Goal: Information Seeking & Learning: Learn about a topic

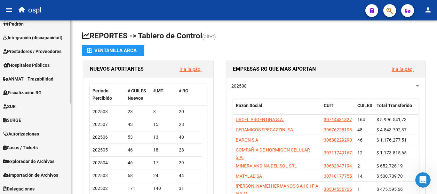
scroll to position [160, 0]
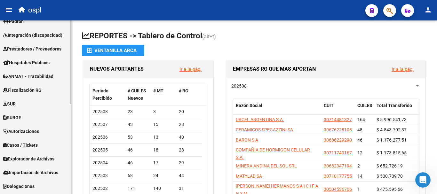
click at [33, 90] on span "Fiscalización RG" at bounding box center [22, 90] width 38 height 7
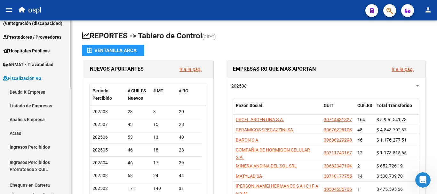
scroll to position [64, 0]
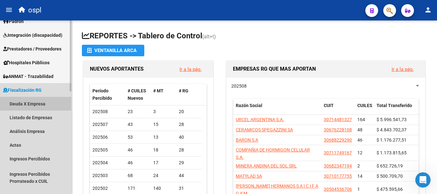
click at [32, 105] on link "Deuda X Empresa" at bounding box center [35, 104] width 71 height 14
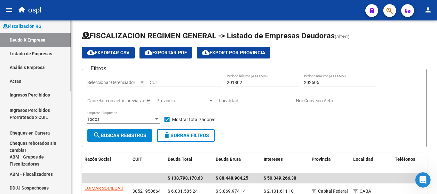
click at [39, 54] on link "Listado de Empresas" at bounding box center [35, 54] width 71 height 14
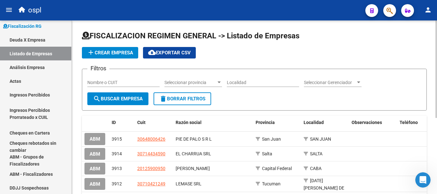
click at [126, 84] on input "Nombre o CUIT" at bounding box center [123, 82] width 72 height 5
click at [131, 99] on span "search Buscar Empresa" at bounding box center [118, 99] width 50 height 6
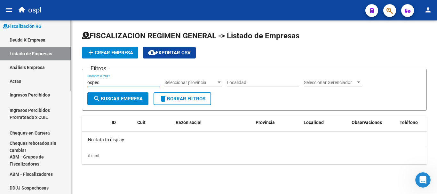
drag, startPoint x: 119, startPoint y: 85, endPoint x: 66, endPoint y: 81, distance: 53.9
click at [66, 81] on mat-sidenav-container "Firma Express Reportes Tablero de Control Ingresos Percibidos Análisis de todos…" at bounding box center [218, 107] width 437 height 174
type input "obra social"
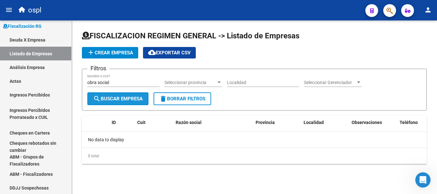
click at [129, 97] on span "search Buscar Empresa" at bounding box center [118, 99] width 50 height 6
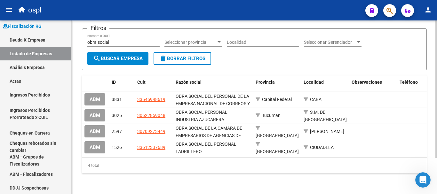
scroll to position [13, 0]
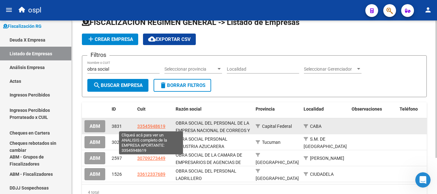
click at [154, 128] on span "33545948619" at bounding box center [151, 126] width 28 height 5
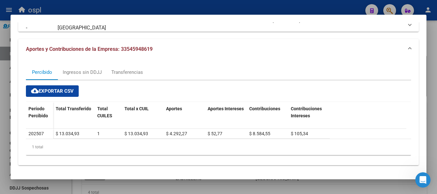
scroll to position [65, 0]
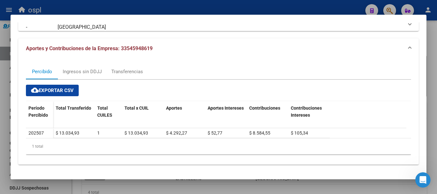
click at [430, 34] on div at bounding box center [218, 97] width 437 height 194
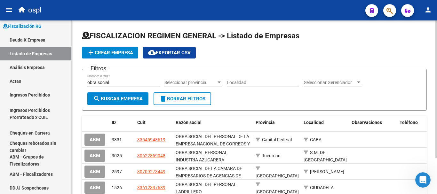
scroll to position [32, 0]
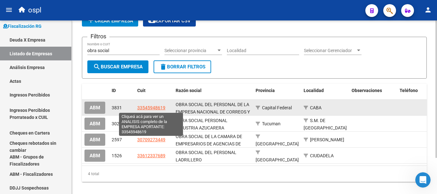
click at [146, 108] on span "33545948619" at bounding box center [151, 107] width 28 height 5
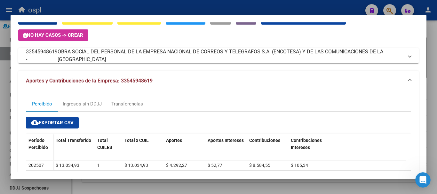
scroll to position [0, 0]
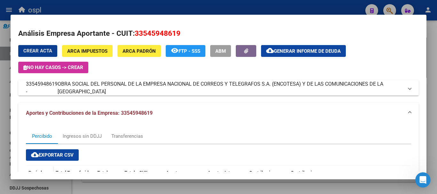
click at [398, 85] on span "OBRA SOCIAL DEL PERSONAL DE LA EMPRESA NACIONAL DE CORREOS Y TELEGRAFOS S.A. (E…" at bounding box center [231, 87] width 346 height 15
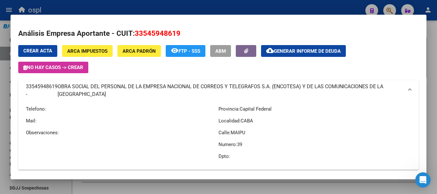
click at [398, 85] on span "OBRA SOCIAL DEL PERSONAL DE LA EMPRESA NACIONAL DE CORREOS Y TELEGRAFOS S.A. (E…" at bounding box center [231, 90] width 346 height 15
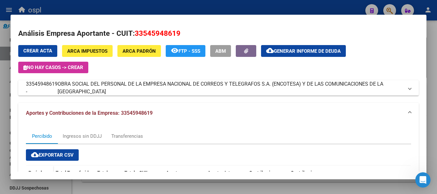
click at [437, 74] on div at bounding box center [218, 97] width 437 height 194
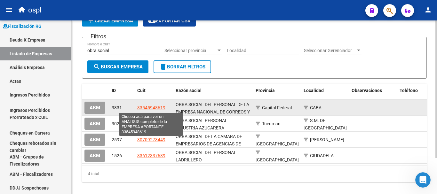
click at [149, 106] on span "33545948619" at bounding box center [151, 107] width 28 height 5
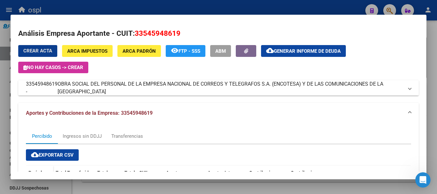
scroll to position [64, 0]
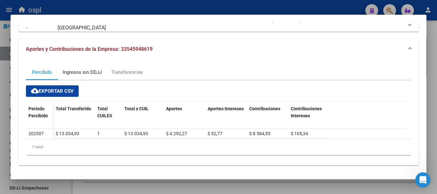
click at [85, 76] on div "Ingresos sin DDJJ" at bounding box center [82, 72] width 39 height 7
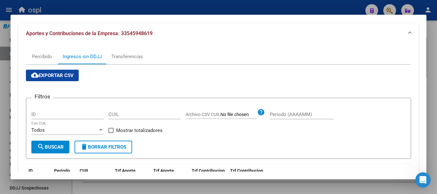
scroll to position [96, 0]
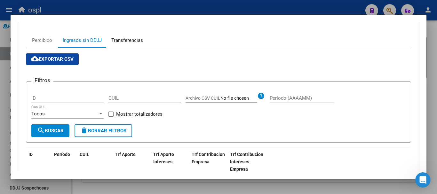
click at [125, 44] on div "Transferencias" at bounding box center [127, 40] width 32 height 7
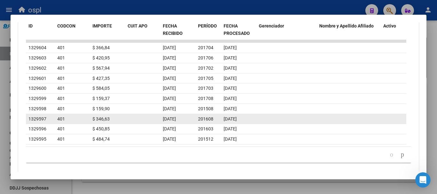
scroll to position [249, 0]
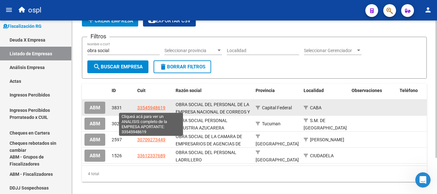
click at [152, 110] on span "33545948619" at bounding box center [151, 107] width 28 height 5
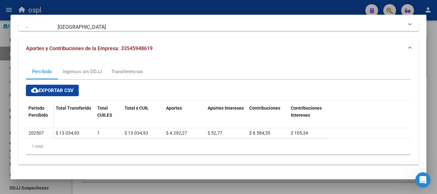
scroll to position [1, 0]
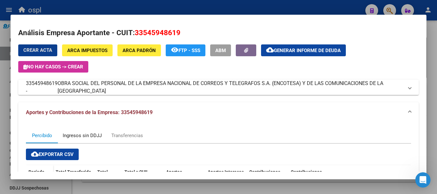
click at [81, 133] on div "Ingresos sin DDJJ" at bounding box center [82, 135] width 39 height 7
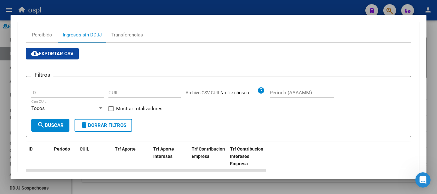
scroll to position [96, 0]
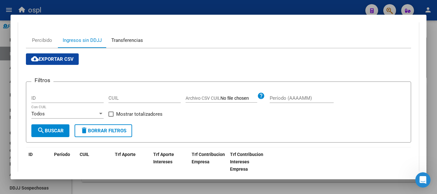
click at [136, 41] on div "Transferencias" at bounding box center [127, 40] width 32 height 7
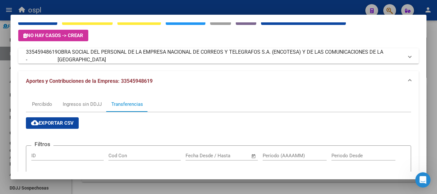
scroll to position [0, 0]
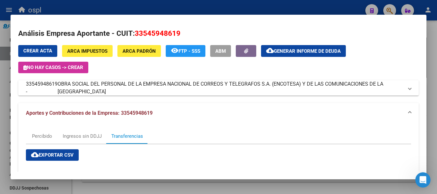
click at [137, 52] on span "ARCA Padrón" at bounding box center [139, 51] width 33 height 6
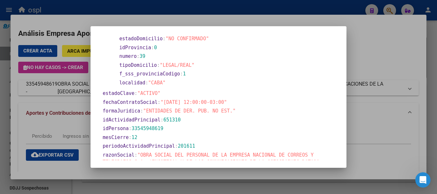
scroll to position [192, 0]
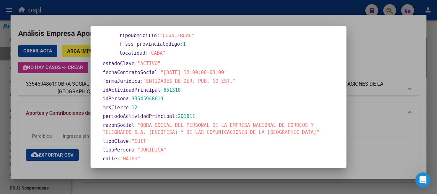
click at [146, 98] on span "33545948619" at bounding box center [148, 99] width 32 height 6
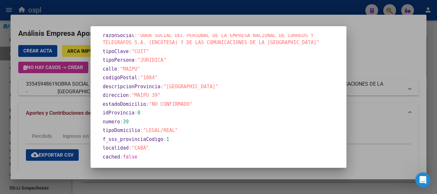
scroll to position [283, 0]
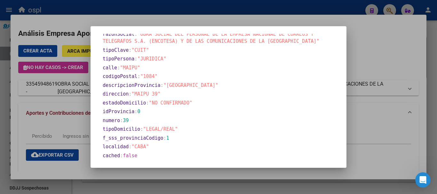
click at [363, 64] on div at bounding box center [218, 97] width 437 height 194
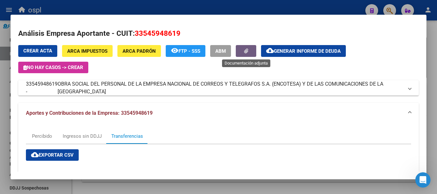
click at [246, 52] on icon "button" at bounding box center [246, 51] width 4 height 5
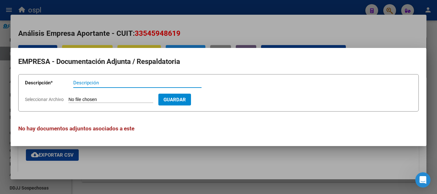
click at [247, 29] on div at bounding box center [218, 97] width 437 height 194
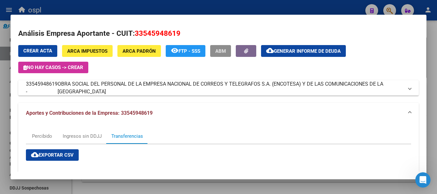
click at [221, 51] on span "ABM" at bounding box center [220, 51] width 11 height 6
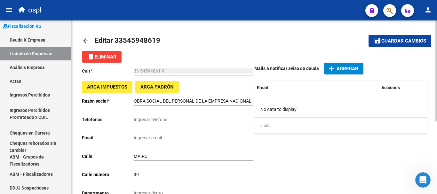
click at [82, 41] on mat-icon "arrow_back" at bounding box center [86, 41] width 8 height 8
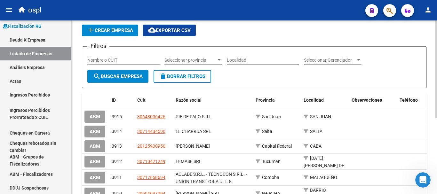
scroll to position [32, 0]
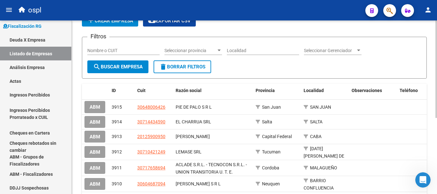
click at [138, 48] on input "Nombre o CUIT" at bounding box center [123, 50] width 72 height 5
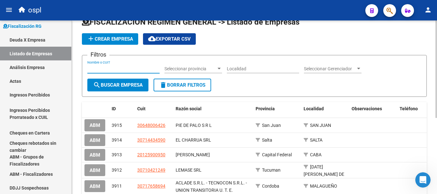
scroll to position [0, 0]
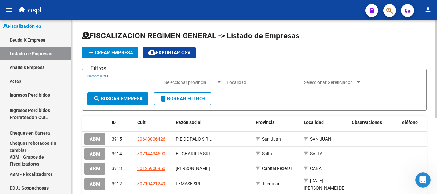
click at [115, 98] on span "search Buscar Empresa" at bounding box center [118, 99] width 50 height 6
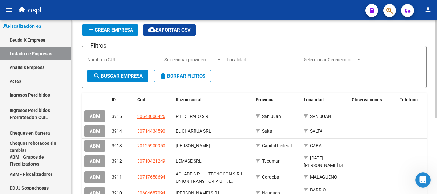
scroll to position [32, 0]
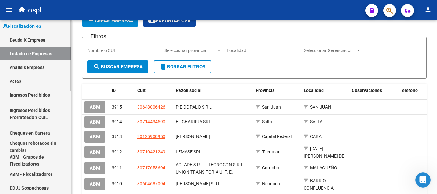
click at [32, 67] on link "Análisis Empresa" at bounding box center [35, 68] width 71 height 14
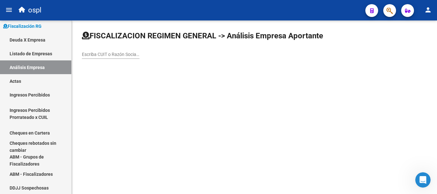
click at [108, 52] on input "Escriba CUIT o Razón Social para buscar" at bounding box center [111, 54] width 58 height 5
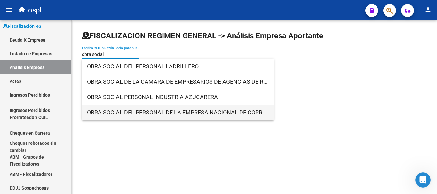
type input "obra social"
click at [137, 113] on span "OBRA SOCIAL DEL PERSONAL DE LA EMPRESA NACIONAL DE CORREOS Y TELEGRAFOS S.A. (E…" at bounding box center [178, 112] width 182 height 15
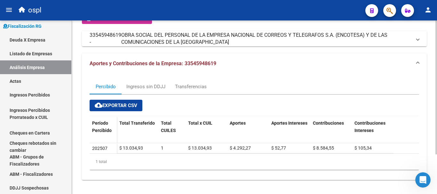
scroll to position [52, 0]
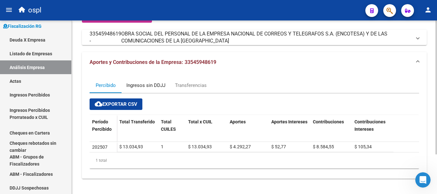
click at [155, 83] on div "Ingresos sin DDJJ" at bounding box center [145, 85] width 39 height 7
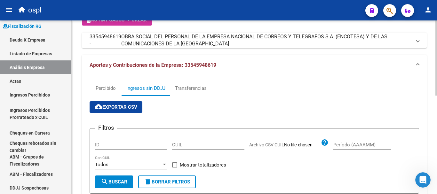
scroll to position [36, 0]
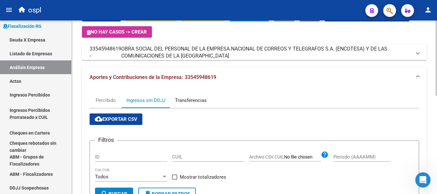
click at [188, 102] on div "Transferencias" at bounding box center [191, 100] width 32 height 7
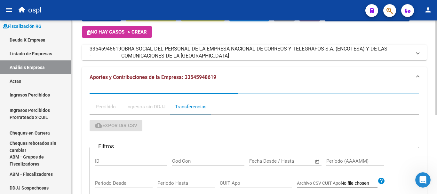
scroll to position [0, 0]
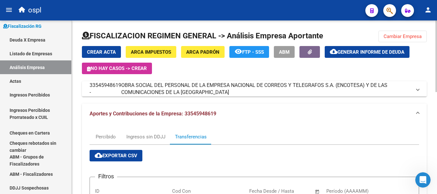
click at [210, 115] on span "Aportes y Contribuciones de la Empresa: 33545948619" at bounding box center [153, 114] width 127 height 6
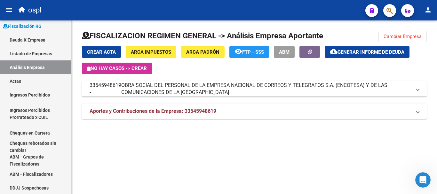
click at [206, 110] on span "Aportes y Contribuciones de la Empresa: 33545948619" at bounding box center [153, 111] width 127 height 6
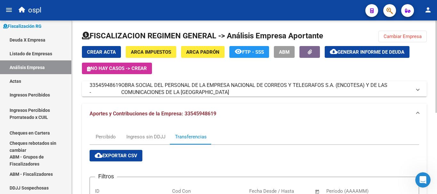
drag, startPoint x: 230, startPoint y: 112, endPoint x: 185, endPoint y: 113, distance: 44.8
click at [185, 113] on mat-panel-title "Aportes y Contribuciones de la Empresa: 33545948619" at bounding box center [251, 113] width 322 height 7
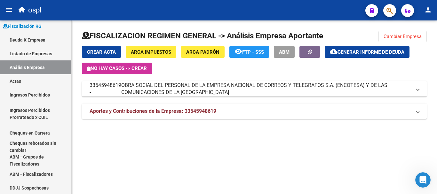
copy span "33545948619"
click at [207, 111] on span "Aportes y Contribuciones de la Empresa: 33545948619" at bounding box center [153, 111] width 127 height 6
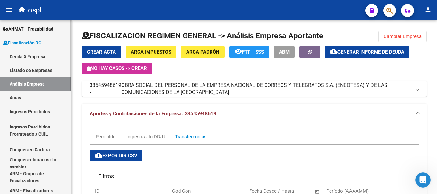
scroll to position [96, 0]
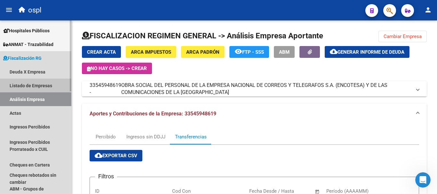
click at [36, 84] on link "Listado de Empresas" at bounding box center [35, 86] width 71 height 14
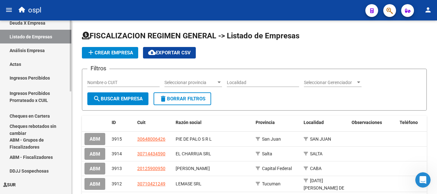
scroll to position [160, 0]
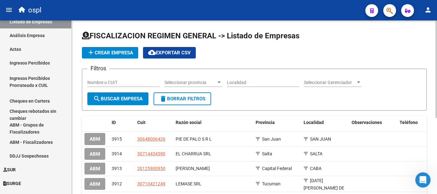
click at [126, 83] on input "Nombre o CUIT" at bounding box center [123, 82] width 72 height 5
paste input "33545948619"
type input "33545948619"
click at [123, 99] on span "search Buscar Empresa" at bounding box center [118, 99] width 50 height 6
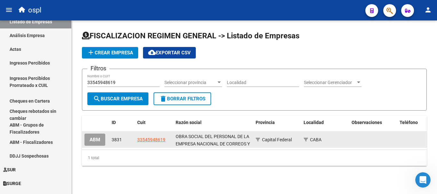
click at [100, 139] on span "ABM" at bounding box center [95, 140] width 11 height 6
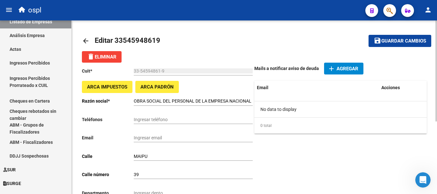
click at [86, 38] on mat-icon "arrow_back" at bounding box center [86, 41] width 8 height 8
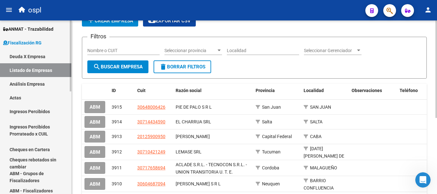
scroll to position [96, 0]
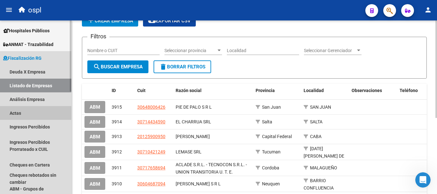
click at [20, 114] on link "Actas" at bounding box center [35, 113] width 71 height 14
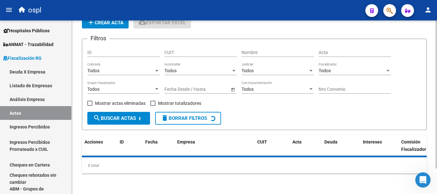
scroll to position [32, 0]
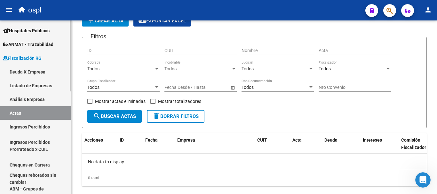
click at [31, 96] on link "Análisis Empresa" at bounding box center [35, 100] width 71 height 14
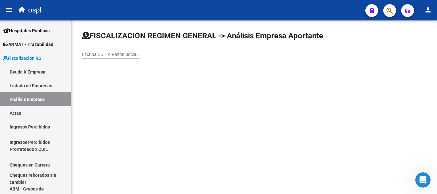
drag, startPoint x: 109, startPoint y: 51, endPoint x: 106, endPoint y: 54, distance: 3.6
click at [106, 54] on input "Escriba CUIT o Razón Social para buscar" at bounding box center [111, 54] width 58 height 5
paste input "33545948619"
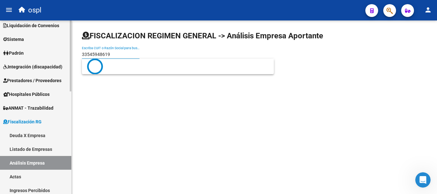
scroll to position [32, 0]
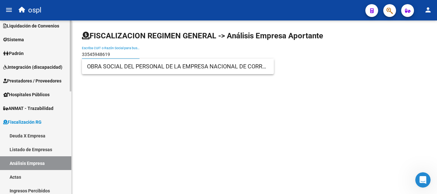
type input "33545948619"
click at [27, 51] on link "Padrón" at bounding box center [35, 53] width 71 height 14
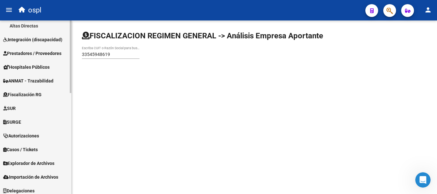
scroll to position [224, 0]
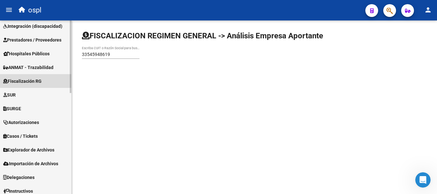
click at [38, 80] on span "Fiscalización RG" at bounding box center [22, 81] width 38 height 7
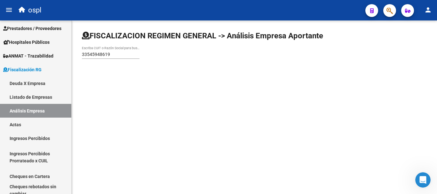
scroll to position [73, 0]
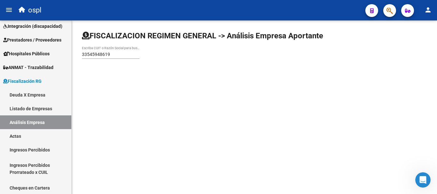
click at [117, 56] on input "33545948619" at bounding box center [111, 54] width 58 height 5
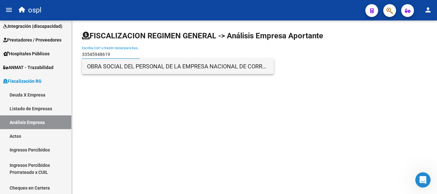
click at [126, 66] on span "OBRA SOCIAL DEL PERSONAL DE LA EMPRESA NACIONAL DE CORREOS Y TELEGRAFOS S.A. (E…" at bounding box center [178, 66] width 182 height 15
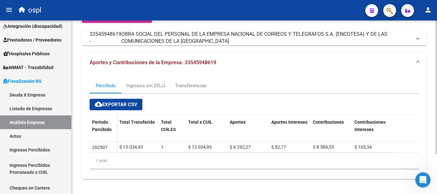
scroll to position [52, 0]
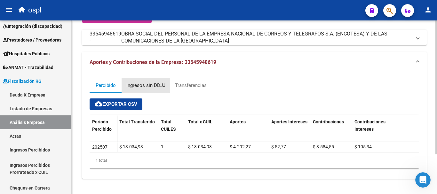
click at [139, 84] on div "Ingresos sin DDJJ" at bounding box center [145, 85] width 39 height 7
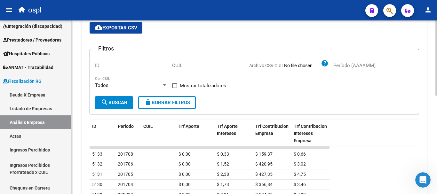
scroll to position [96, 0]
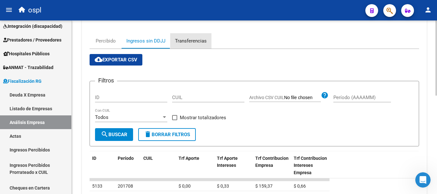
click at [185, 45] on div "Transferencias" at bounding box center [190, 40] width 41 height 15
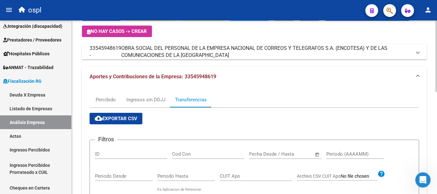
scroll to position [24, 0]
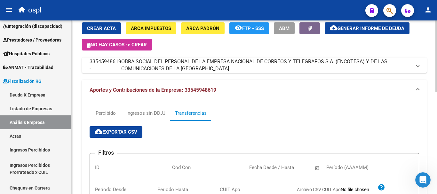
drag, startPoint x: 223, startPoint y: 92, endPoint x: 186, endPoint y: 92, distance: 37.8
click at [186, 92] on mat-panel-title "Aportes y Contribuciones de la Empresa: 33545948619" at bounding box center [251, 90] width 322 height 7
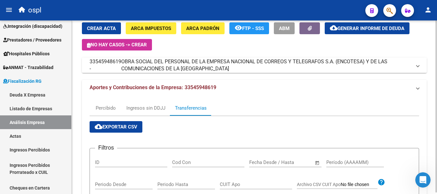
scroll to position [0, 0]
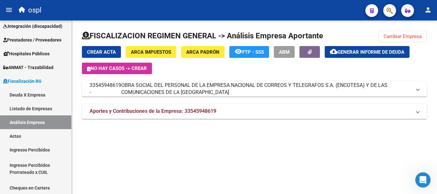
drag, startPoint x: 201, startPoint y: 114, endPoint x: 201, endPoint y: 110, distance: 3.2
click at [144, 91] on span "OBRA SOCIAL DEL PERSONAL DE LA EMPRESA NACIONAL DE CORREOS Y TELEGRAFOS S.A. (E…" at bounding box center [266, 89] width 290 height 14
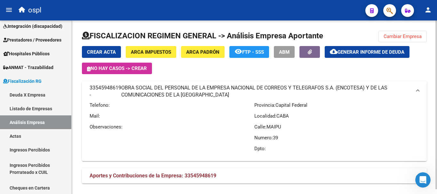
click at [144, 91] on span "OBRA SOCIAL DEL PERSONAL DE LA EMPRESA NACIONAL DE CORREOS Y TELEGRAFOS S.A. (E…" at bounding box center [266, 92] width 290 height 14
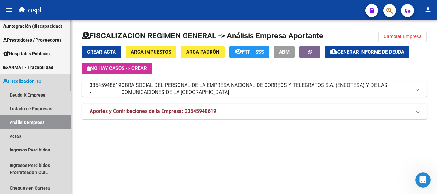
click at [28, 124] on link "Análisis Empresa" at bounding box center [35, 123] width 71 height 14
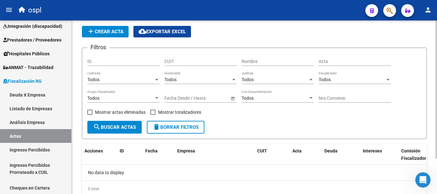
scroll to position [44, 0]
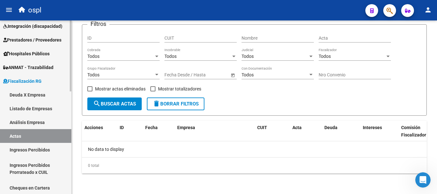
click at [25, 120] on link "Análisis Empresa" at bounding box center [35, 123] width 71 height 14
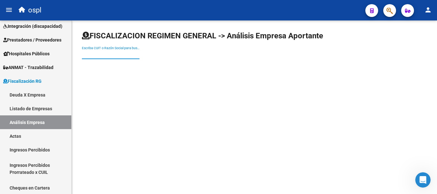
click at [130, 57] on input "Escriba CUIT o Razón Social para buscar" at bounding box center [111, 54] width 58 height 5
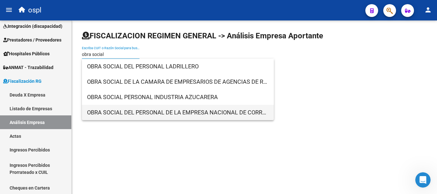
type input "obra social"
click at [142, 115] on span "OBRA SOCIAL DEL PERSONAL DE LA EMPRESA NACIONAL DE CORREOS Y TELEGRAFOS S.A. (E…" at bounding box center [178, 112] width 182 height 15
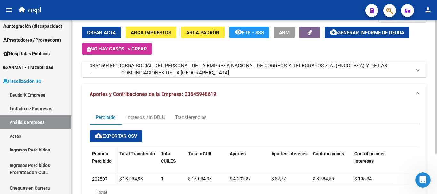
scroll to position [52, 0]
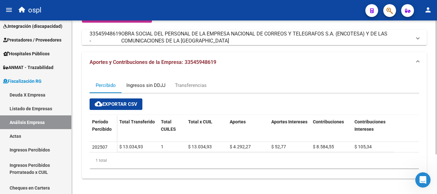
click at [146, 88] on div "Ingresos sin DDJJ" at bounding box center [145, 85] width 39 height 7
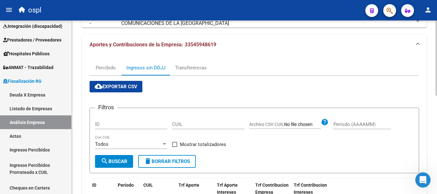
scroll to position [69, 0]
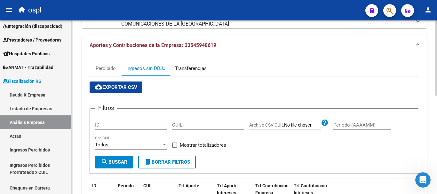
click at [182, 67] on div "Transferencias" at bounding box center [191, 68] width 32 height 7
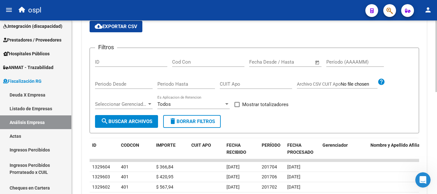
scroll to position [88, 0]
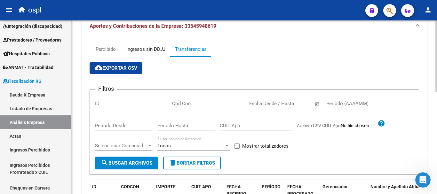
click at [147, 50] on div "Ingresos sin DDJJ" at bounding box center [145, 49] width 39 height 7
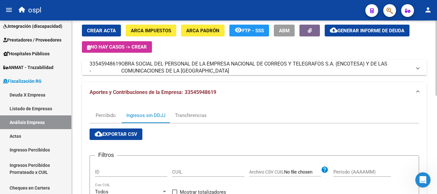
scroll to position [0, 0]
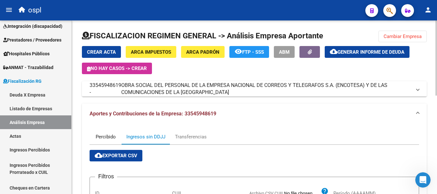
click at [109, 138] on div "Percibido" at bounding box center [106, 136] width 20 height 7
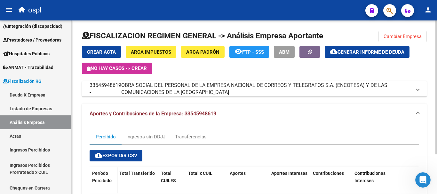
scroll to position [52, 0]
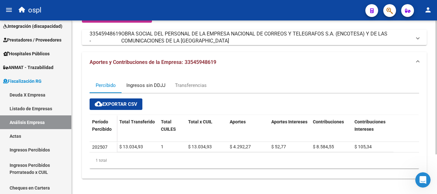
click at [148, 87] on div "Ingresos sin DDJJ" at bounding box center [145, 85] width 39 height 7
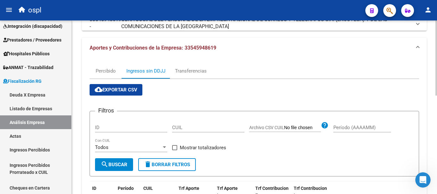
scroll to position [64, 0]
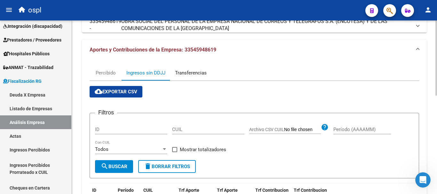
click at [201, 73] on div "Transferencias" at bounding box center [191, 72] width 32 height 7
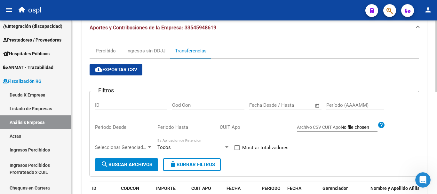
scroll to position [56, 0]
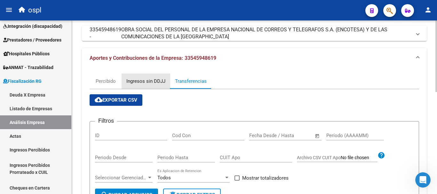
click at [157, 80] on div "Ingresos sin DDJJ" at bounding box center [145, 81] width 39 height 7
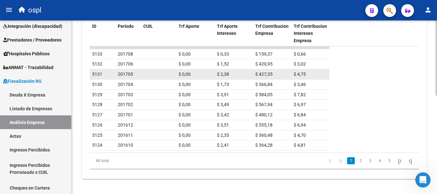
scroll to position [229, 0]
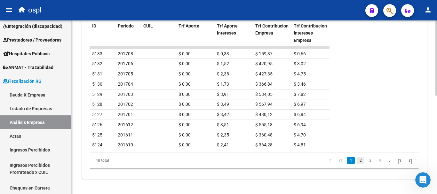
click at [357, 161] on link "2" at bounding box center [361, 160] width 8 height 7
click at [347, 161] on link "1" at bounding box center [351, 160] width 8 height 7
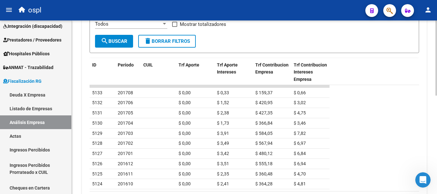
scroll to position [101, 0]
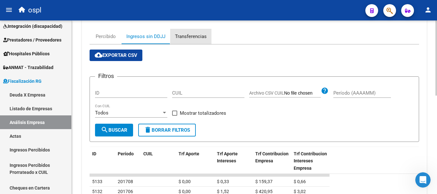
click at [184, 39] on div "Transferencias" at bounding box center [191, 36] width 32 height 7
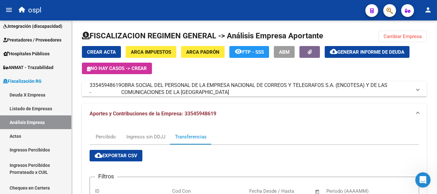
click at [427, 10] on mat-icon "person" at bounding box center [428, 10] width 8 height 8
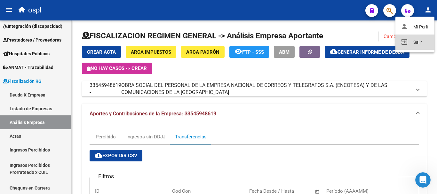
click at [413, 44] on button "exit_to_app Salir" at bounding box center [415, 42] width 39 height 15
